Goal: Task Accomplishment & Management: Complete application form

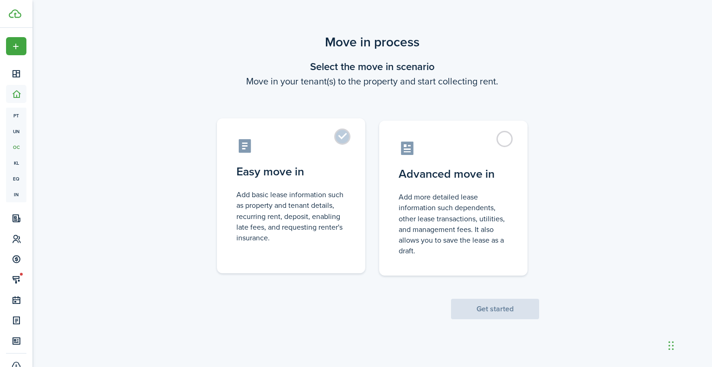
click at [341, 138] on label "Easy move in Add basic lease information such as property and tenant details, r…" at bounding box center [291, 195] width 148 height 155
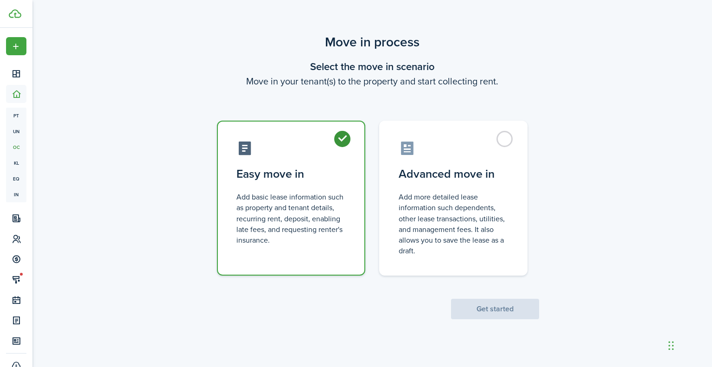
radio input "true"
click at [510, 316] on button "Get started" at bounding box center [495, 308] width 88 height 20
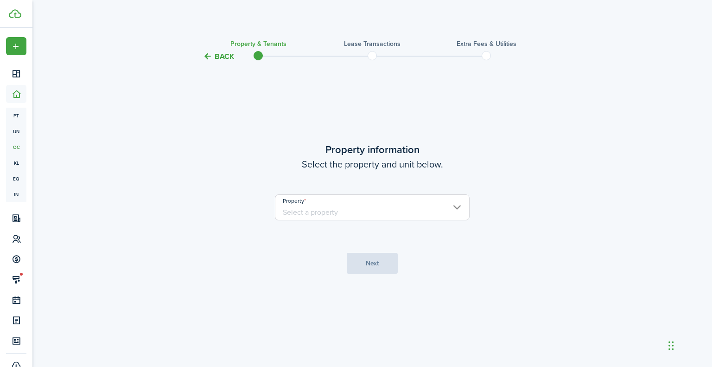
click at [361, 215] on input "Property" at bounding box center [372, 207] width 195 height 26
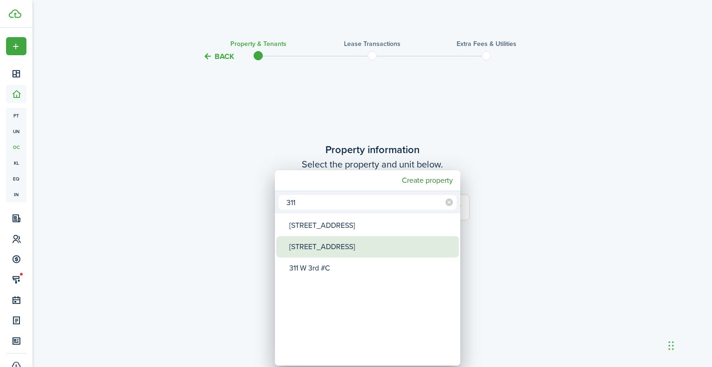
type input "311"
click at [333, 250] on div "[STREET_ADDRESS]" at bounding box center [371, 246] width 164 height 21
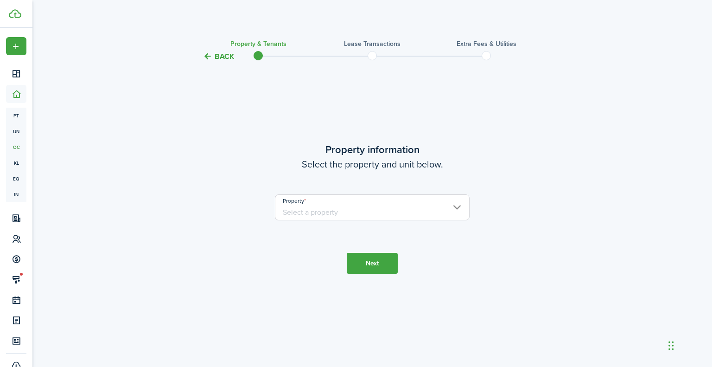
type input "[STREET_ADDRESS]"
click at [389, 262] on button "Next" at bounding box center [372, 263] width 51 height 21
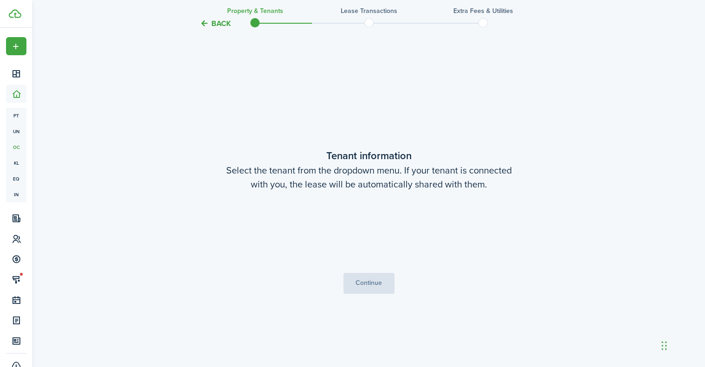
scroll to position [304, 0]
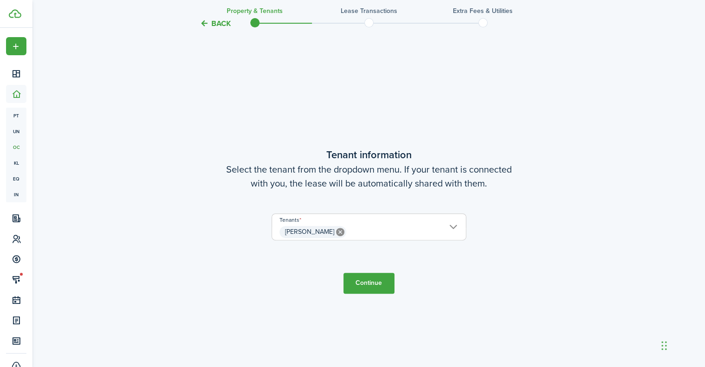
click at [400, 226] on span "[PERSON_NAME]" at bounding box center [369, 232] width 194 height 16
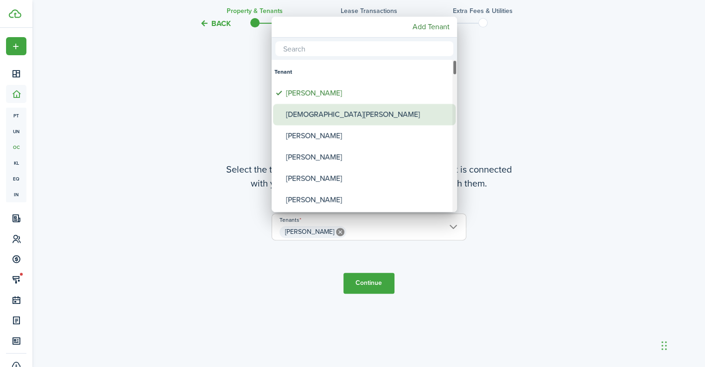
click at [331, 110] on div "[DEMOGRAPHIC_DATA][PERSON_NAME]" at bounding box center [368, 114] width 164 height 21
type input "[PERSON_NAME], [PERSON_NAME]"
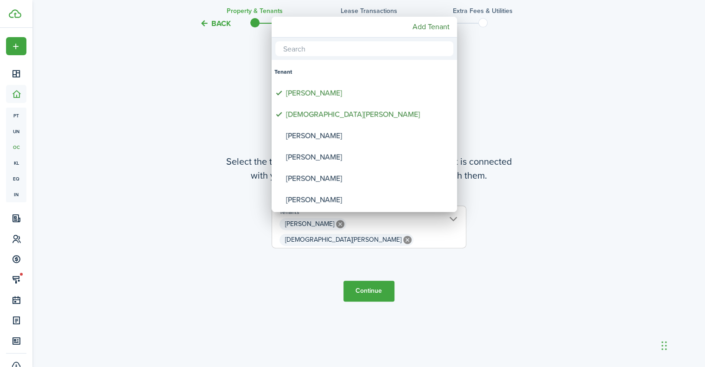
click at [380, 285] on div at bounding box center [352, 183] width 853 height 515
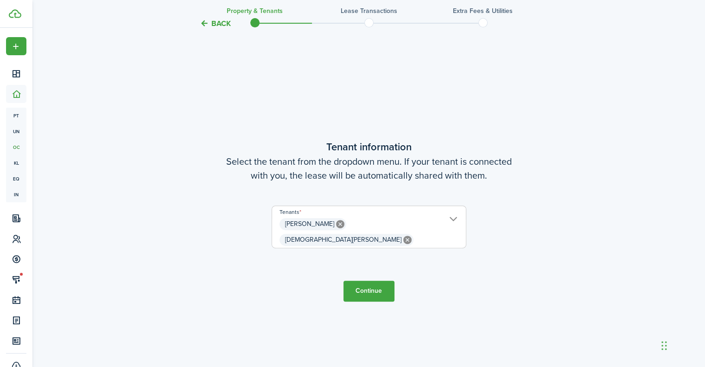
click at [380, 285] on button "Continue" at bounding box center [368, 290] width 51 height 21
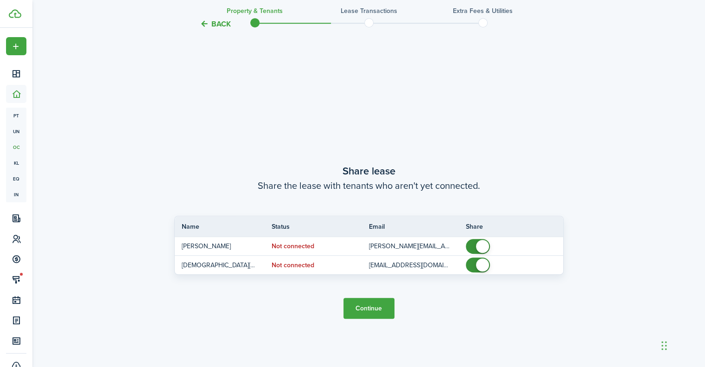
scroll to position [671, 0]
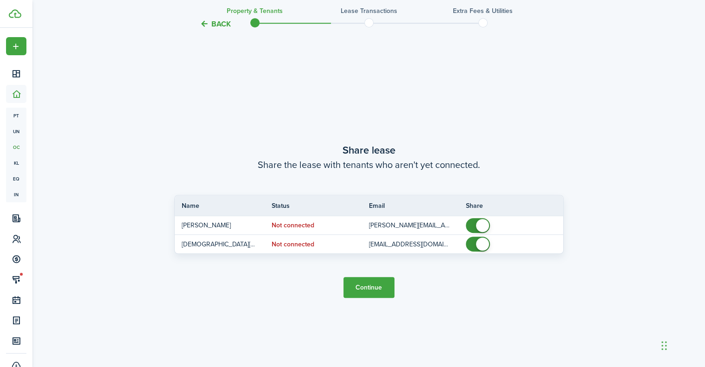
click at [380, 285] on button "Continue" at bounding box center [368, 287] width 51 height 21
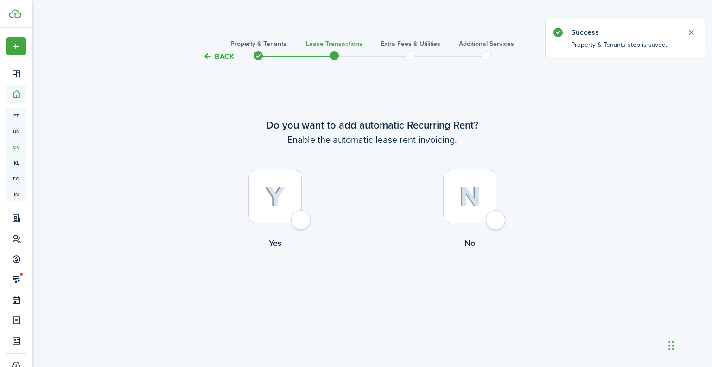
click at [302, 223] on div at bounding box center [274, 196] width 53 height 53
radio input "true"
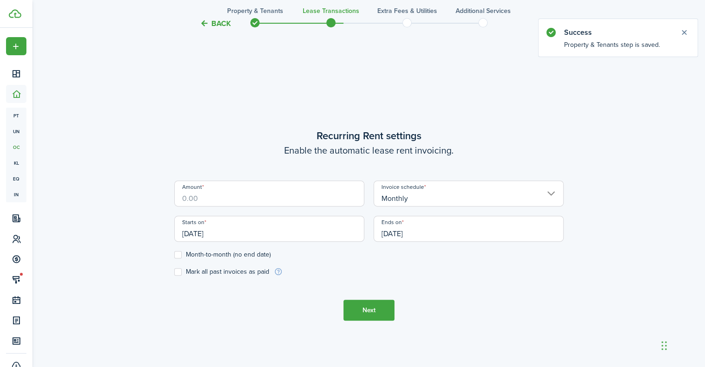
scroll to position [304, 0]
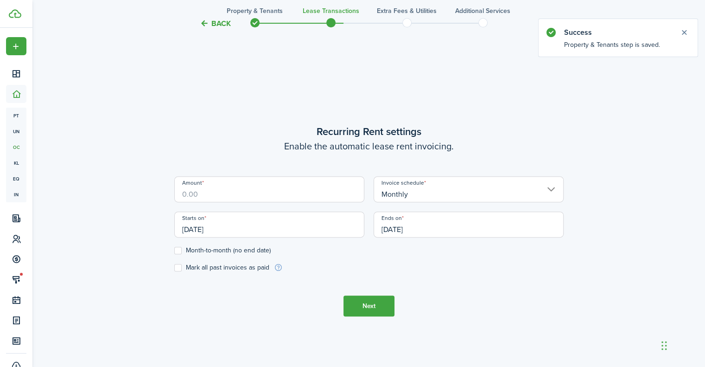
click at [283, 193] on input "Amount" at bounding box center [269, 189] width 190 height 26
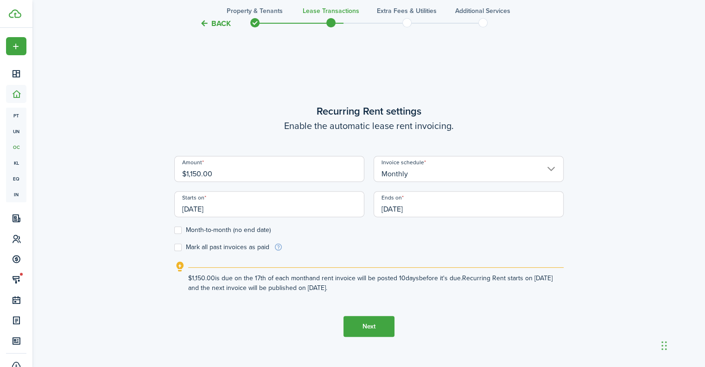
click at [249, 209] on input "[DATE]" at bounding box center [269, 204] width 190 height 26
type input "$1,150.00"
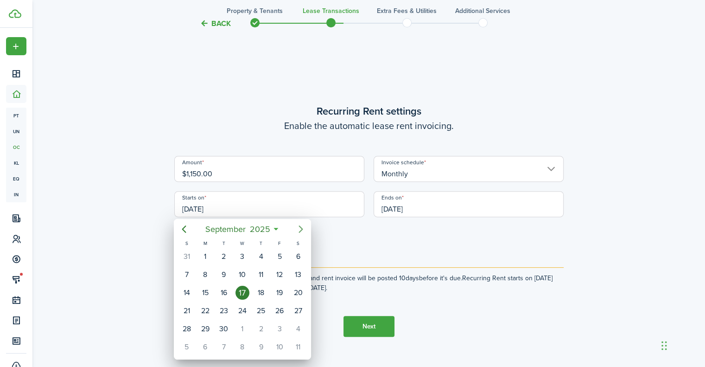
click at [303, 228] on icon "Next page" at bounding box center [301, 228] width 4 height 7
click at [240, 257] on div "1" at bounding box center [242, 256] width 14 height 14
type input "[DATE]"
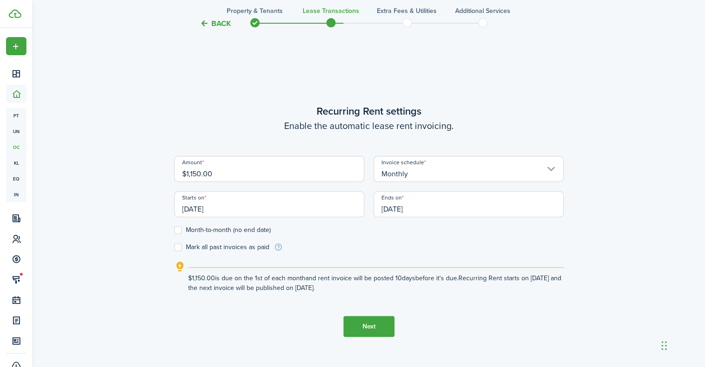
click at [180, 228] on label "Month-to-month (no end date)" at bounding box center [222, 229] width 96 height 7
click at [174, 230] on input "Month-to-month (no end date)" at bounding box center [174, 230] width 0 height 0
checkbox input "true"
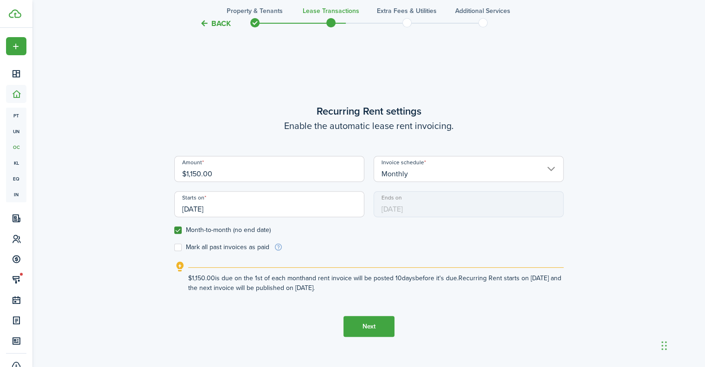
click at [372, 324] on button "Next" at bounding box center [368, 326] width 51 height 21
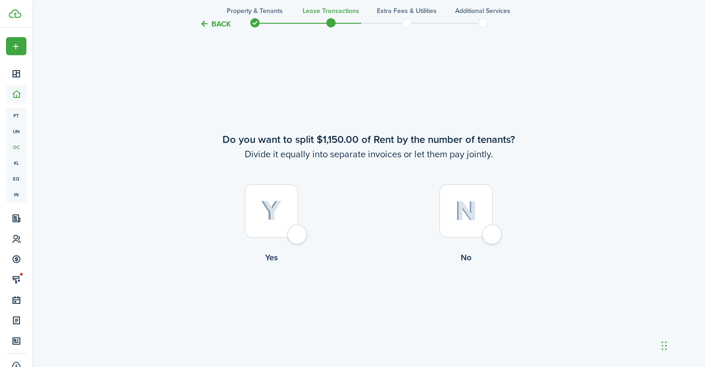
scroll to position [671, 0]
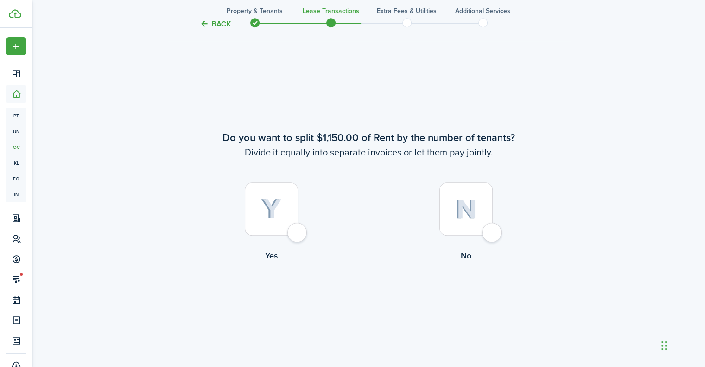
click at [482, 231] on div at bounding box center [465, 208] width 53 height 53
radio input "true"
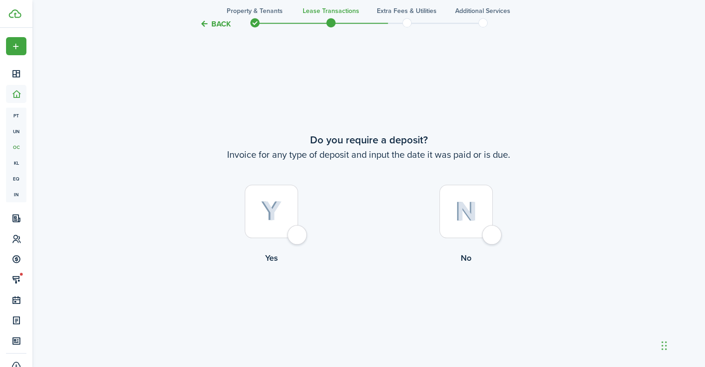
scroll to position [1038, 0]
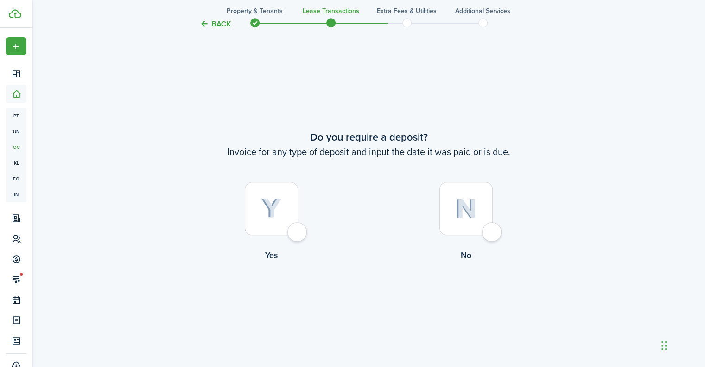
click at [486, 231] on div at bounding box center [465, 208] width 53 height 53
radio input "true"
click at [349, 295] on button "Continue" at bounding box center [368, 299] width 51 height 21
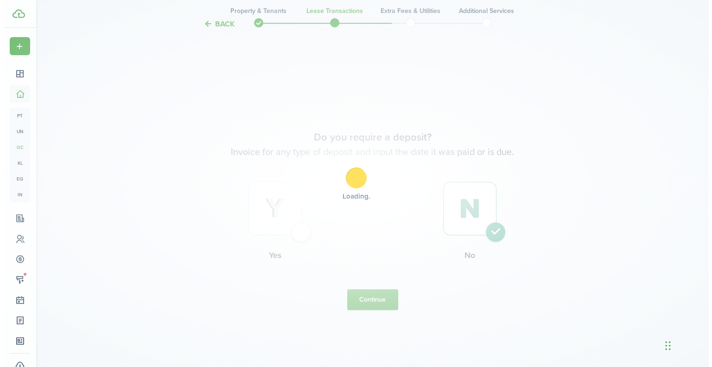
scroll to position [0, 0]
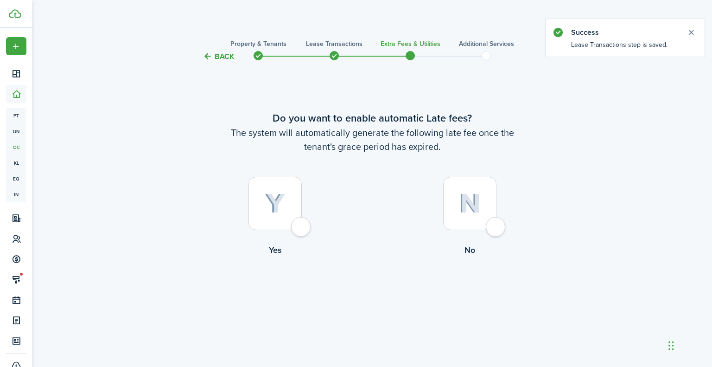
click at [292, 220] on div at bounding box center [274, 203] width 53 height 53
radio input "true"
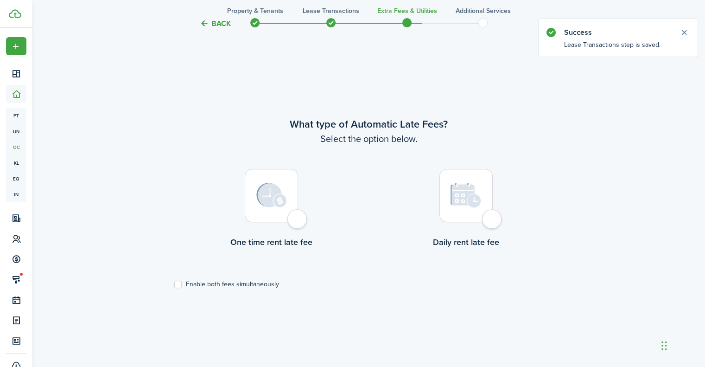
scroll to position [304, 0]
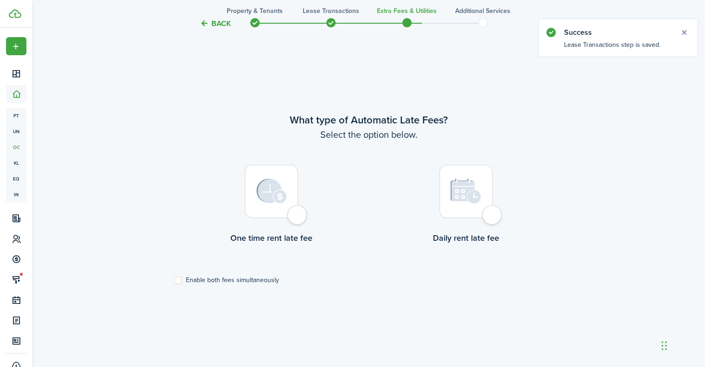
click at [298, 215] on div at bounding box center [271, 190] width 53 height 53
radio input "true"
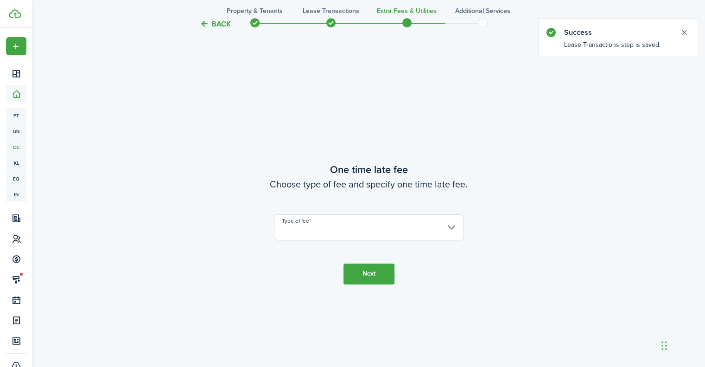
scroll to position [671, 0]
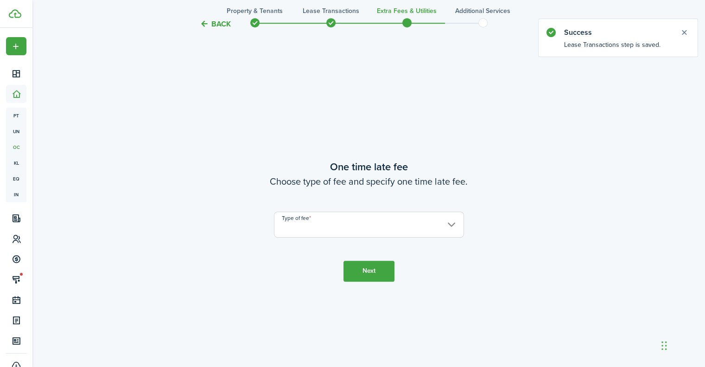
click at [300, 215] on input "Type of fee" at bounding box center [369, 224] width 190 height 26
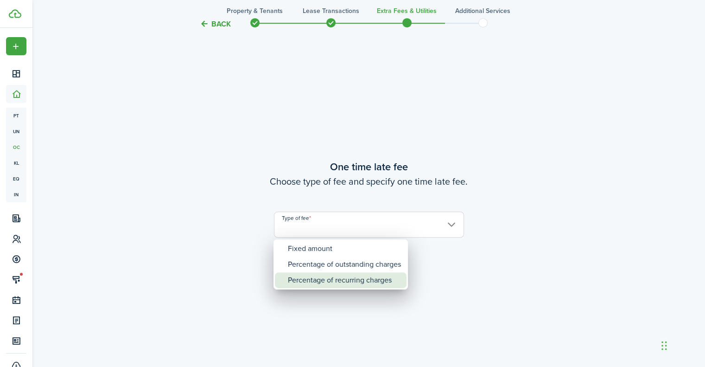
click at [325, 282] on div "Percentage of recurring charges" at bounding box center [344, 280] width 113 height 16
type input "Percentage of recurring charges"
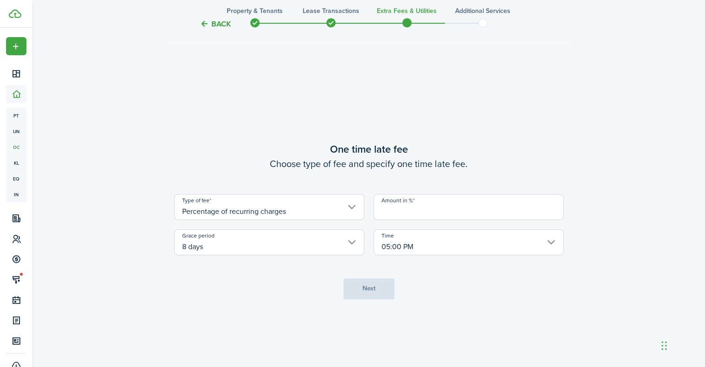
click at [416, 212] on input "Amount in %" at bounding box center [468, 207] width 190 height 26
type input "5"
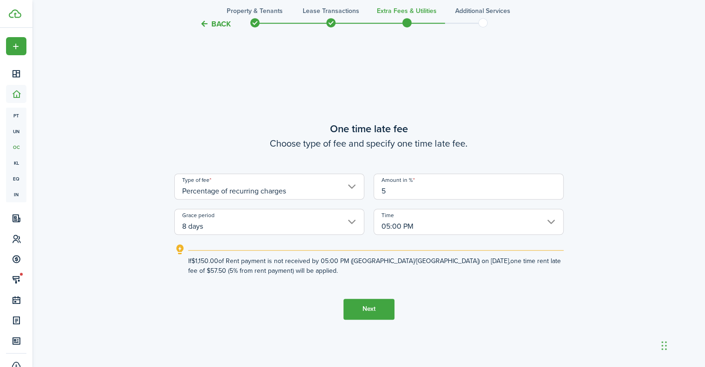
click at [349, 309] on button "Next" at bounding box center [368, 308] width 51 height 21
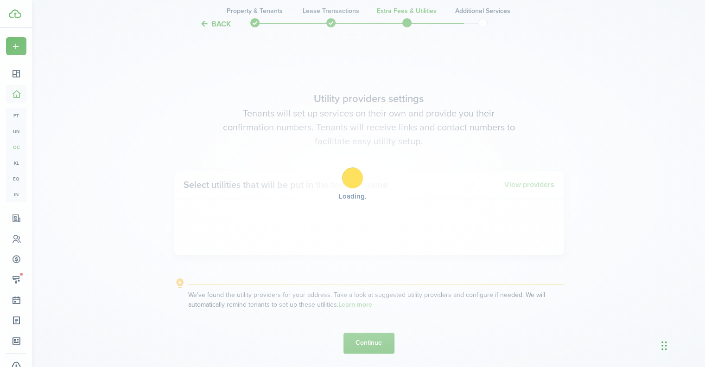
scroll to position [1038, 0]
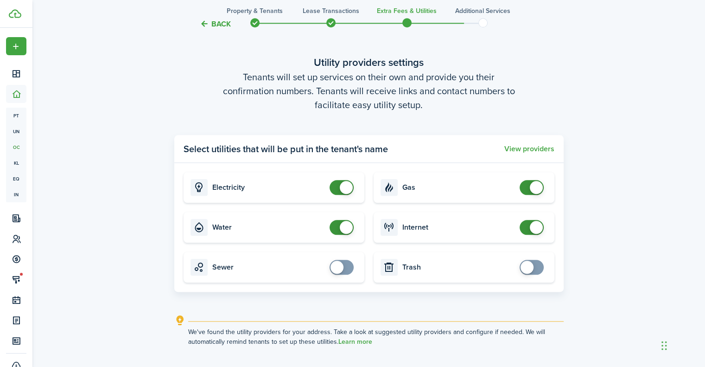
checkbox input "false"
click at [347, 226] on span at bounding box center [346, 227] width 13 height 13
checkbox input "false"
click at [338, 185] on span at bounding box center [341, 187] width 9 height 15
checkbox input "false"
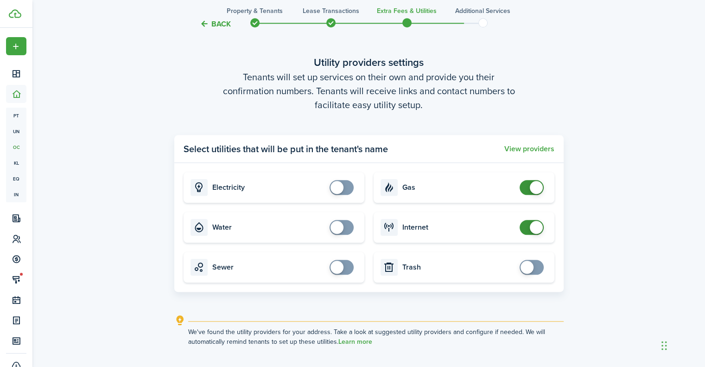
click at [534, 187] on span at bounding box center [536, 187] width 13 height 13
checkbox input "false"
click at [530, 230] on span at bounding box center [536, 227] width 13 height 13
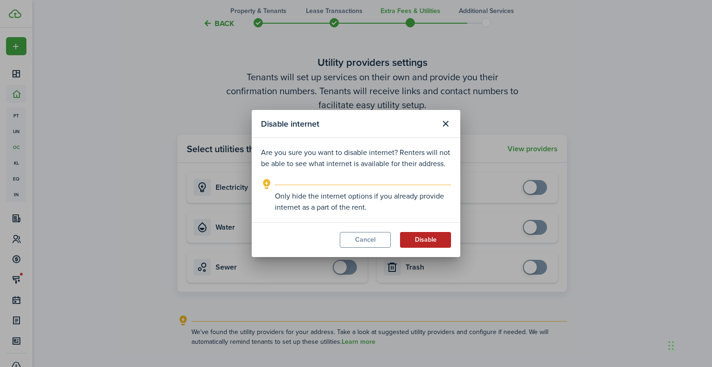
click at [426, 239] on button "Disable" at bounding box center [425, 240] width 51 height 16
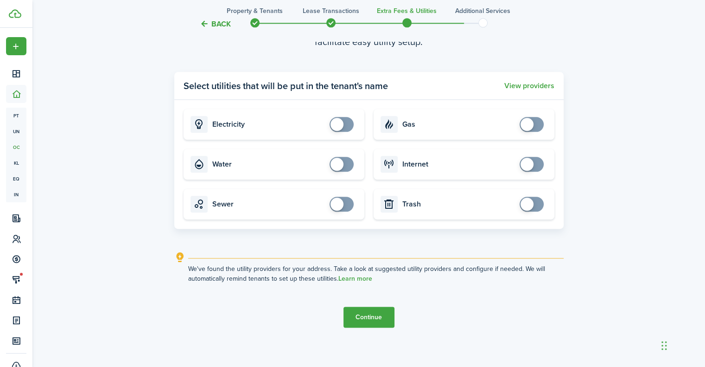
scroll to position [1106, 0]
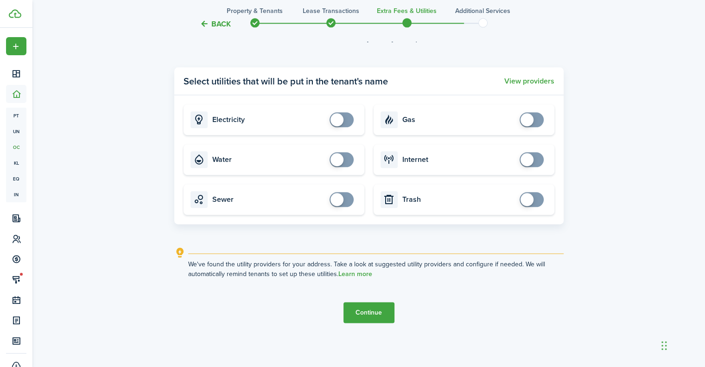
click at [372, 312] on button "Continue" at bounding box center [368, 312] width 51 height 21
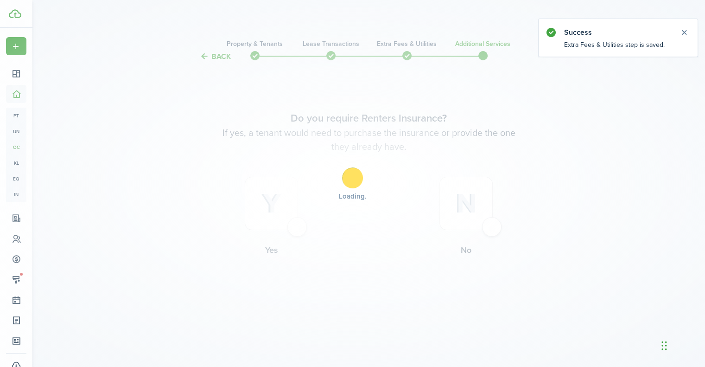
scroll to position [0, 0]
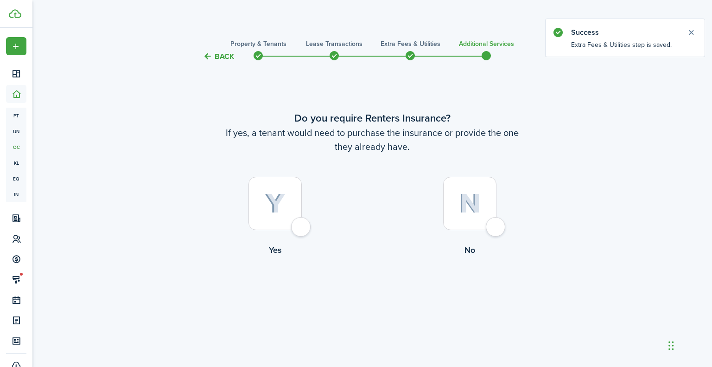
click at [487, 230] on div at bounding box center [469, 203] width 53 height 53
radio input "true"
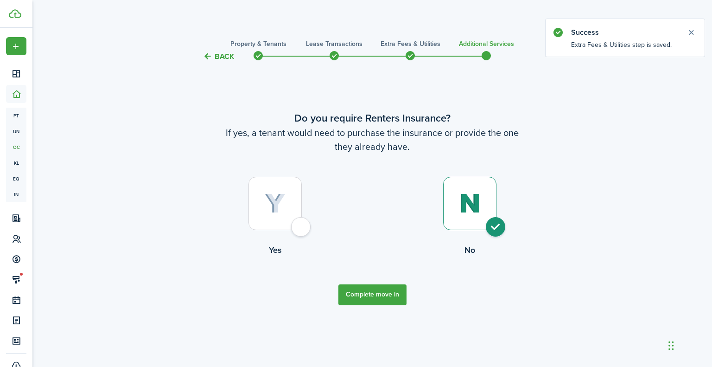
click at [371, 297] on button "Complete move in" at bounding box center [372, 294] width 68 height 21
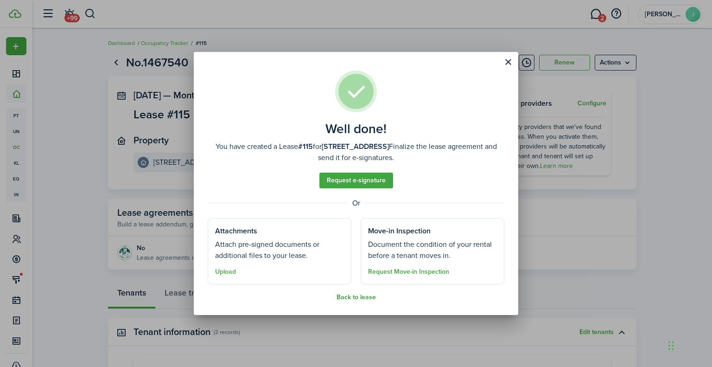
click at [371, 297] on button "Back to lease" at bounding box center [355, 296] width 39 height 7
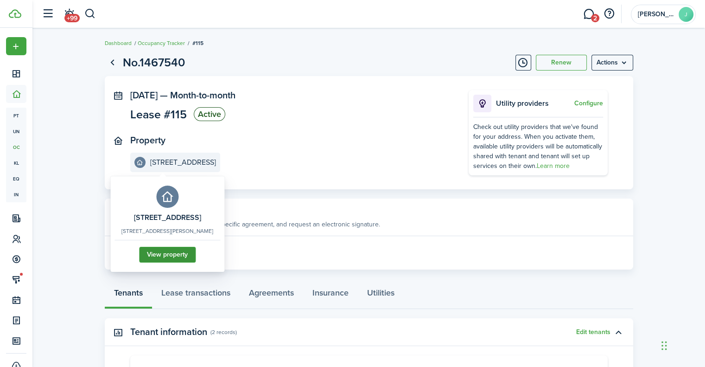
click at [159, 255] on link "View property" at bounding box center [167, 255] width 57 height 16
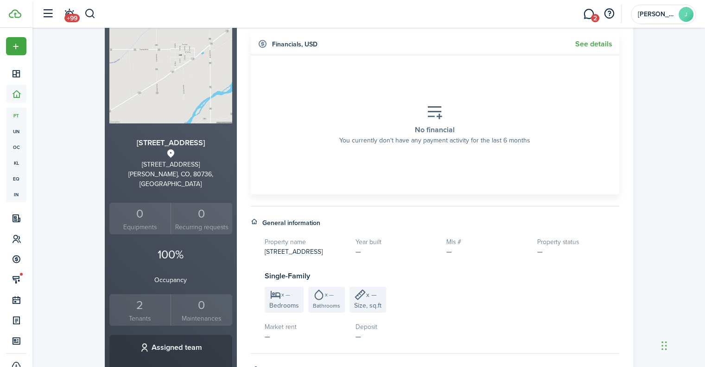
scroll to position [93, 0]
